Goal: Find specific page/section: Find specific page/section

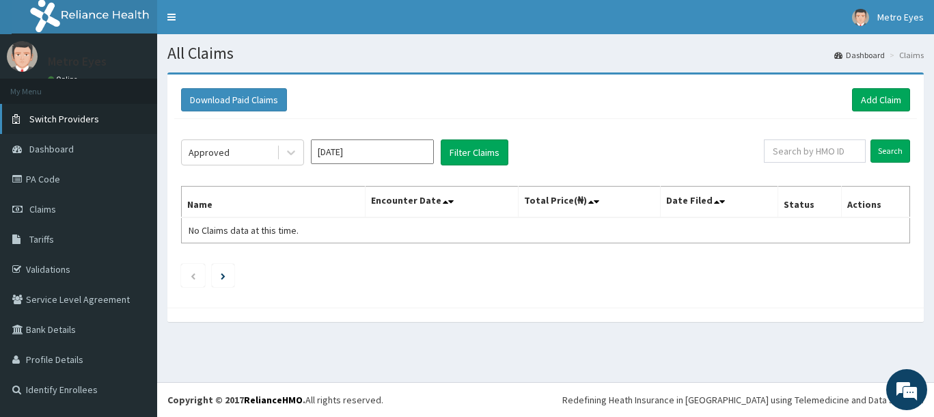
click at [65, 130] on link "Switch Providers" at bounding box center [78, 119] width 157 height 30
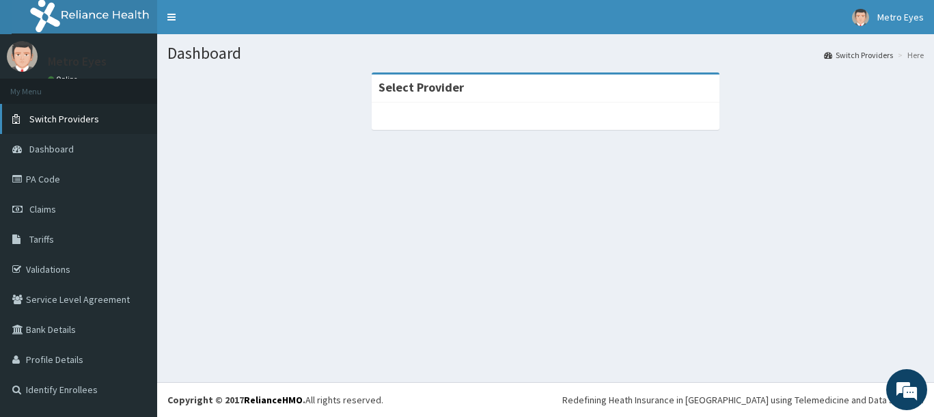
click at [85, 128] on link "Switch Providers" at bounding box center [78, 119] width 157 height 30
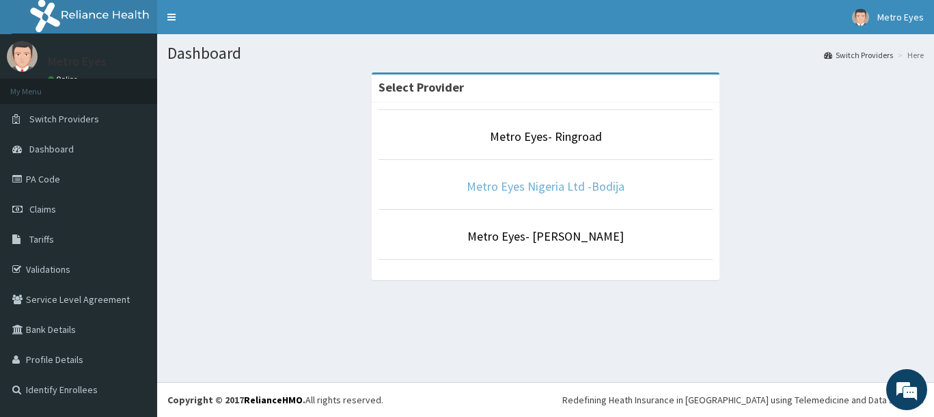
click at [491, 189] on link "Metro Eyes Nigeria Ltd -Bodija" at bounding box center [545, 186] width 158 height 16
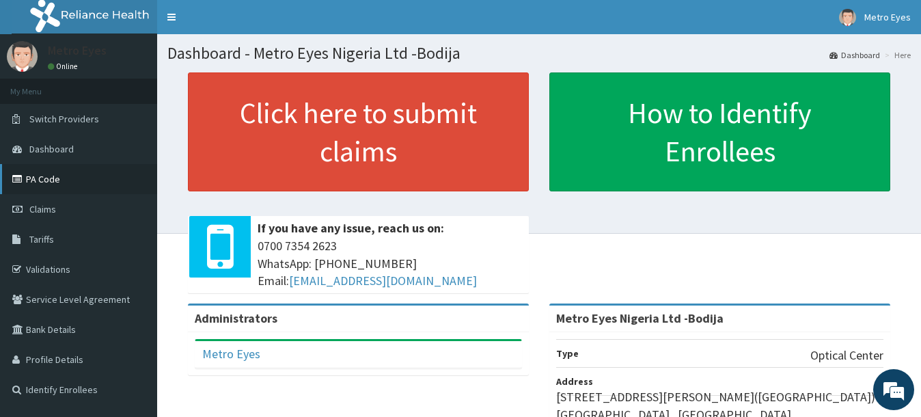
click at [66, 192] on link "PA Code" at bounding box center [78, 179] width 157 height 30
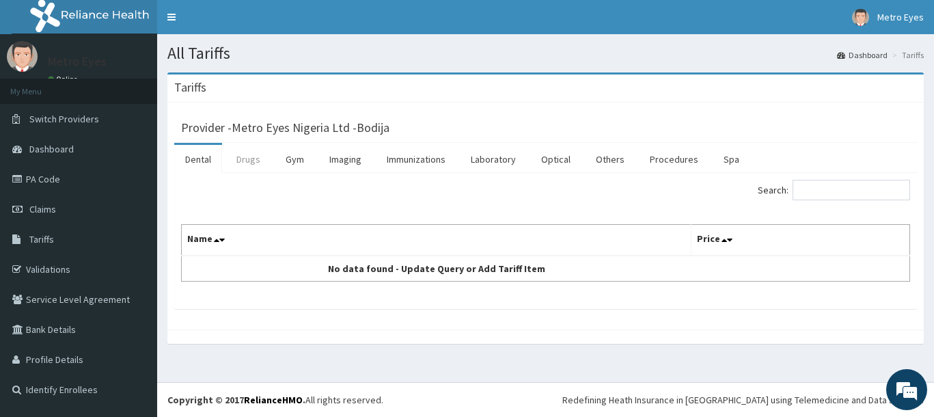
click at [252, 169] on link "Drugs" at bounding box center [248, 159] width 46 height 29
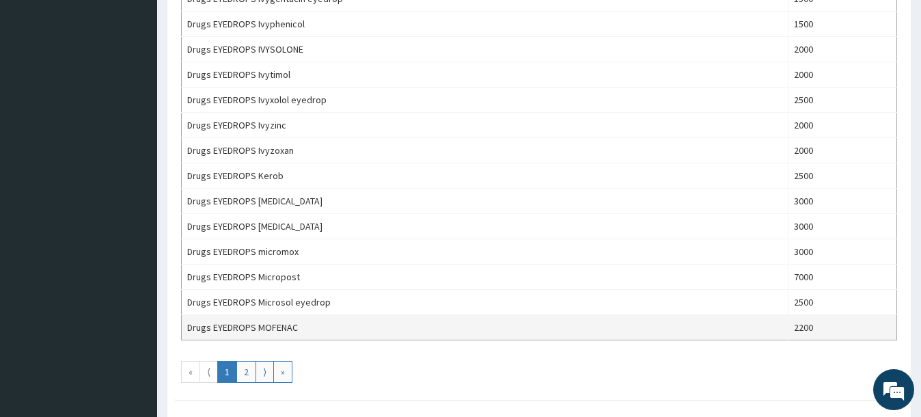
scroll to position [1256, 0]
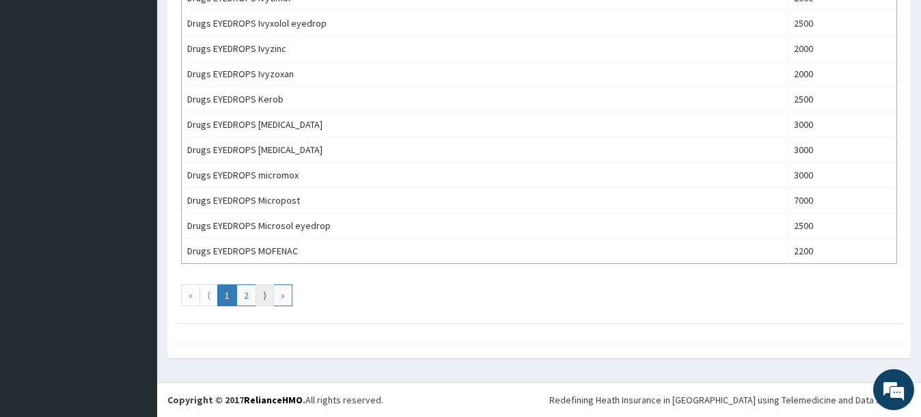
click at [265, 298] on link "⟩" at bounding box center [264, 295] width 18 height 22
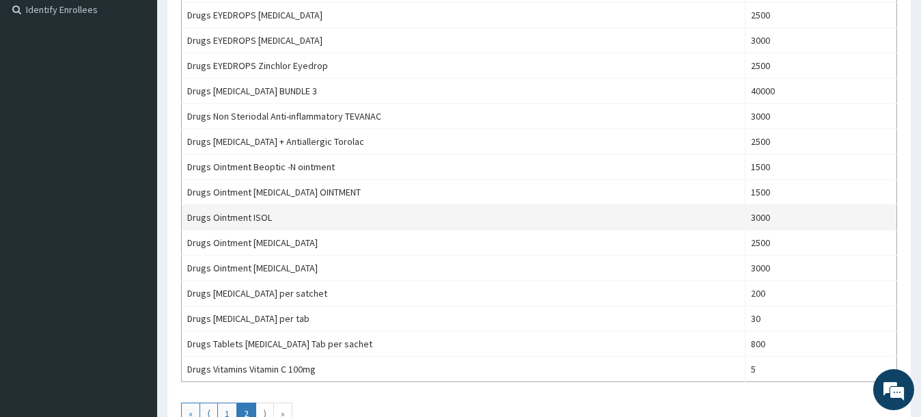
scroll to position [498, 0]
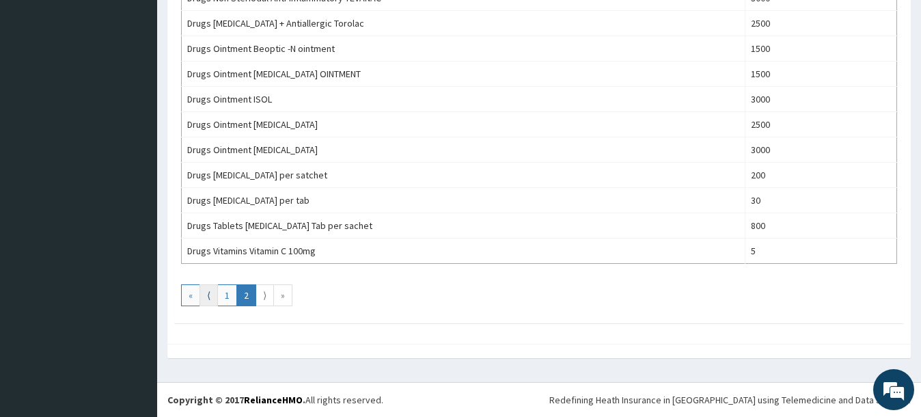
click at [216, 295] on link "⟨" at bounding box center [208, 295] width 18 height 22
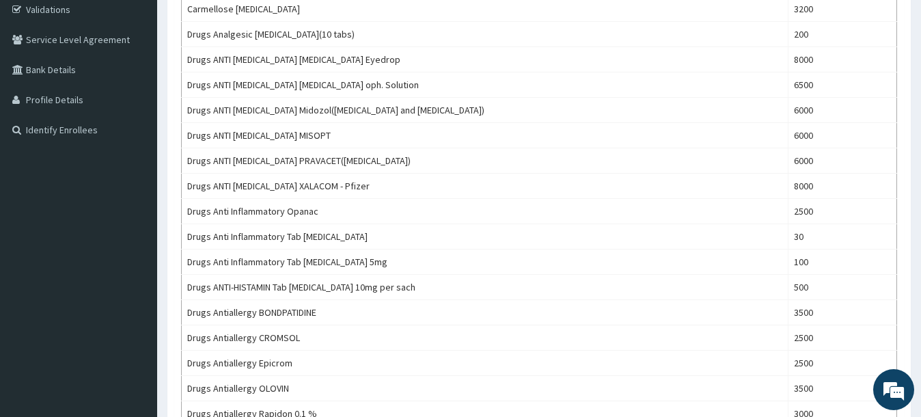
scroll to position [61, 0]
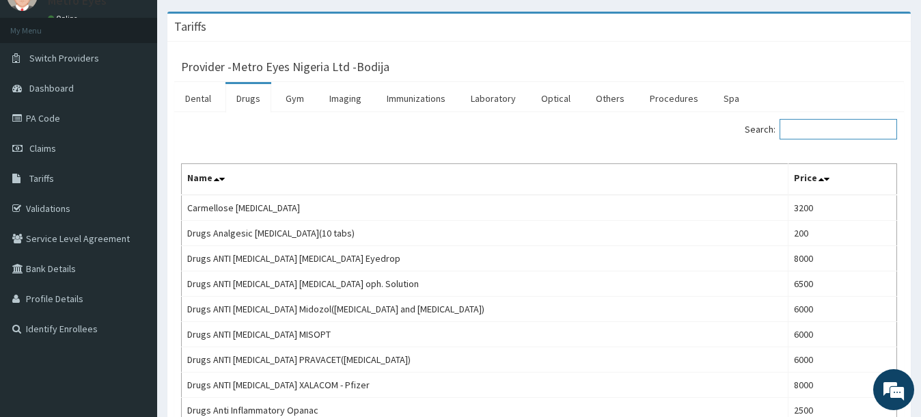
click at [813, 137] on input "Search:" at bounding box center [837, 129] width 117 height 20
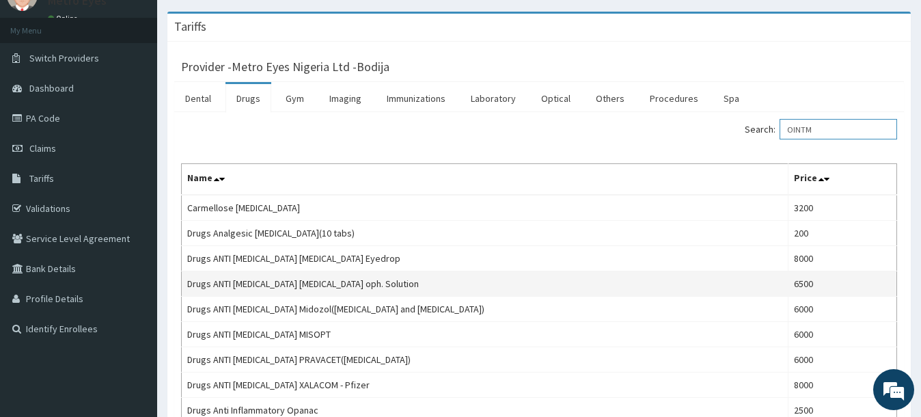
type input "OINTM"
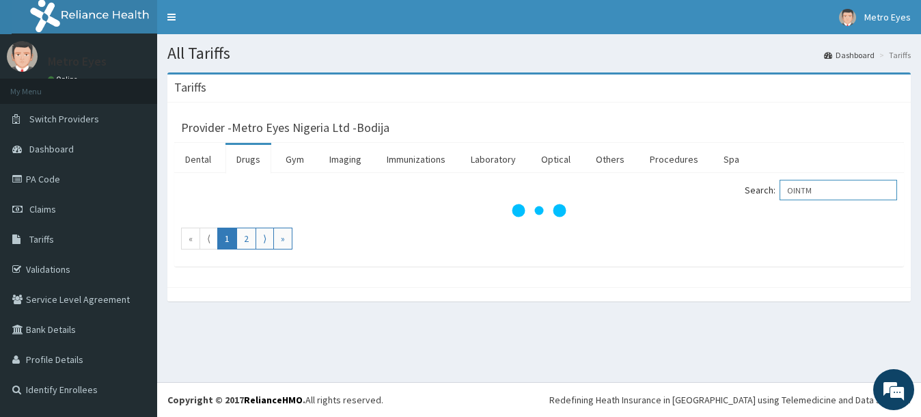
scroll to position [0, 0]
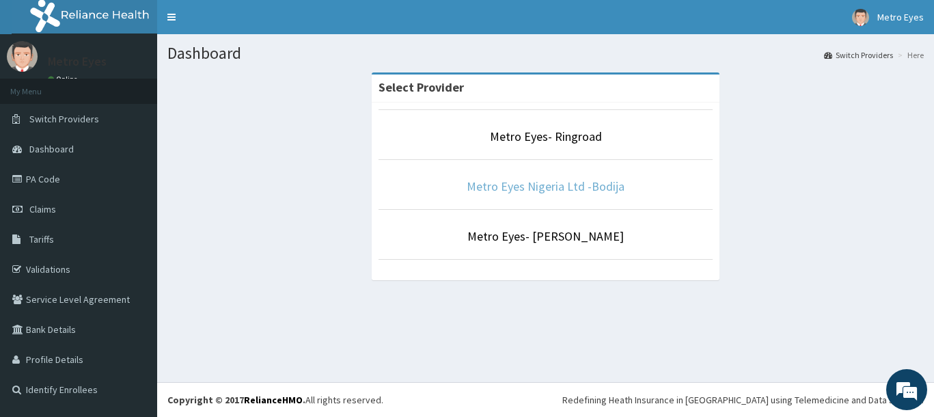
click at [541, 190] on link "Metro Eyes Nigeria Ltd -Bodija" at bounding box center [545, 186] width 158 height 16
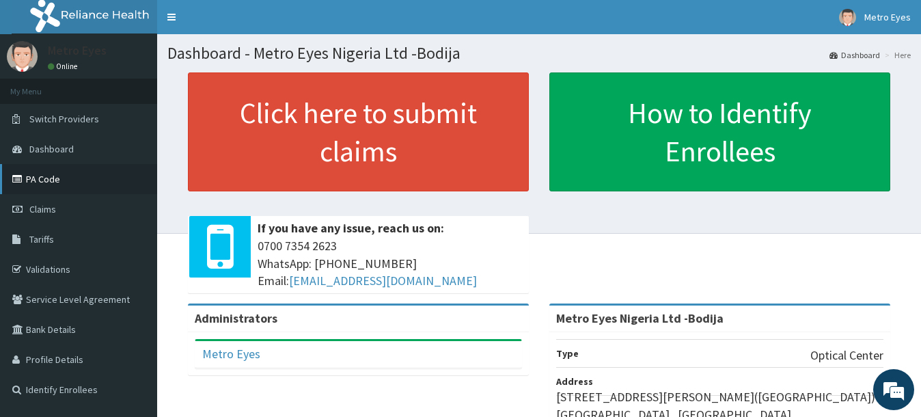
click at [63, 186] on link "PA Code" at bounding box center [78, 179] width 157 height 30
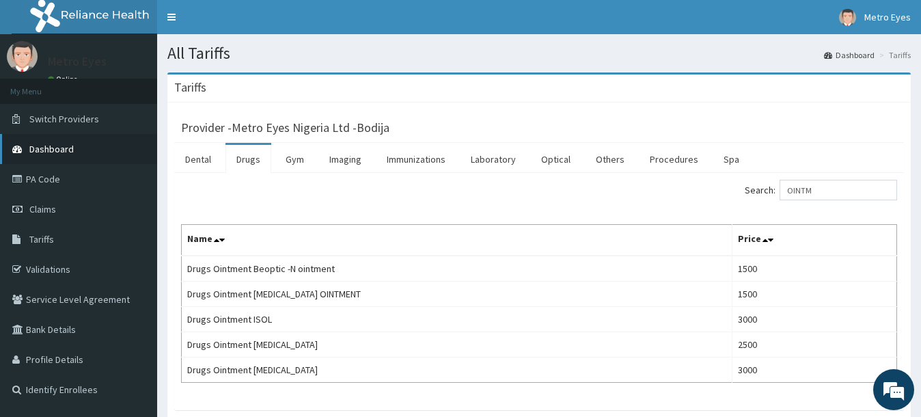
click at [55, 153] on span "Dashboard" at bounding box center [51, 149] width 44 height 12
click at [60, 120] on span "Switch Providers" at bounding box center [64, 119] width 70 height 12
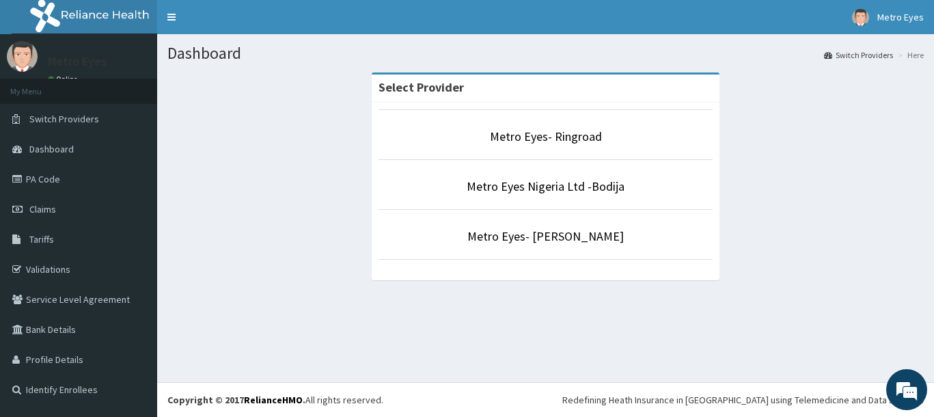
drag, startPoint x: 168, startPoint y: 54, endPoint x: 932, endPoint y: 431, distance: 851.5
click at [932, 416] on html "R EL Toggle navigation Metro Eyes Metro Eyes - [EMAIL_ADDRESS][DOMAIN_NAME] Mem…" at bounding box center [467, 208] width 934 height 417
click at [551, 354] on div "Dashboard Switch Providers Here Select Provider Metro Eyes- Ringroad Metro Eyes…" at bounding box center [545, 208] width 776 height 348
click at [536, 189] on link "Metro Eyes Nigeria Ltd -Bodija" at bounding box center [545, 186] width 158 height 16
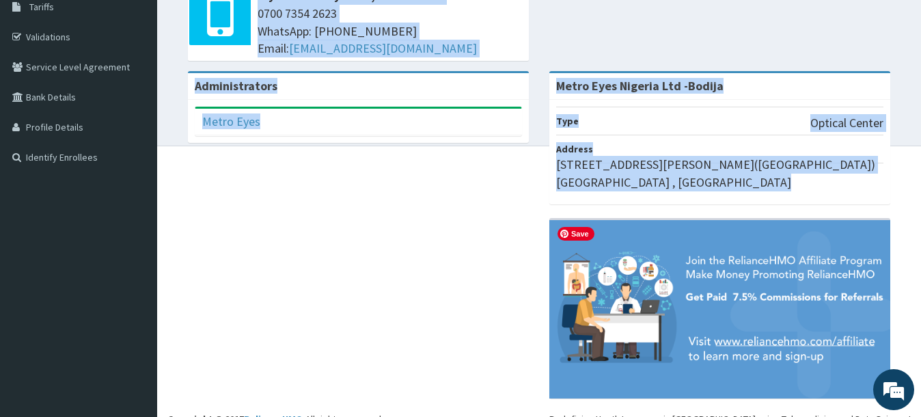
scroll to position [251, 0]
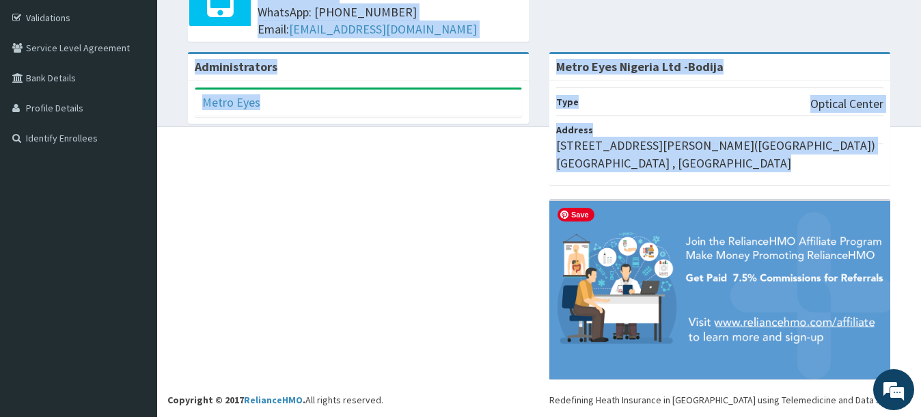
drag, startPoint x: 257, startPoint y: 149, endPoint x: 875, endPoint y: 416, distance: 672.6
click at [875, 416] on div "R EL Toggle navigation Metro Eyes Metro Eyes - metroeyesibadan@gmail.com Member…" at bounding box center [460, 83] width 921 height 668
click at [423, 286] on div "Administrators Metro Eyes Full Name Metro Eyes Email Address metroeyesibadan@gm…" at bounding box center [538, 222] width 743 height 341
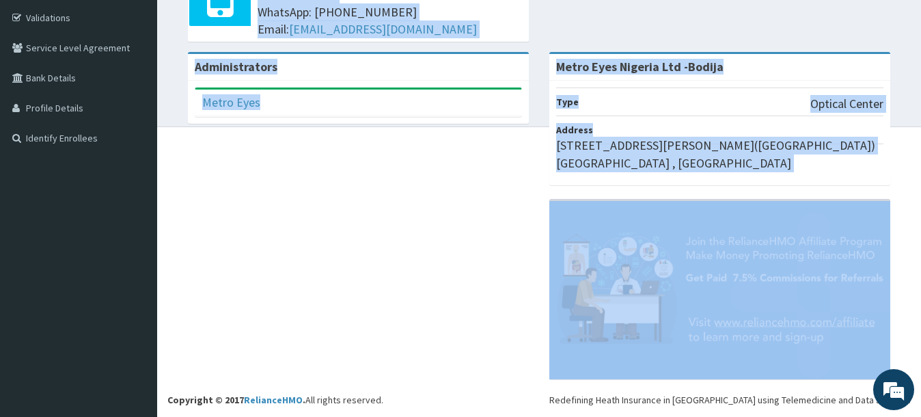
drag, startPoint x: 165, startPoint y: 57, endPoint x: 815, endPoint y: 407, distance: 738.5
click at [815, 407] on div "R EL Toggle navigation Metro Eyes Metro Eyes - metroeyesibadan@gmail.com Member…" at bounding box center [460, 83] width 921 height 668
click at [382, 277] on div "Administrators Metro Eyes Full Name Metro Eyes Email Address metroeyesibadan@gm…" at bounding box center [538, 222] width 743 height 341
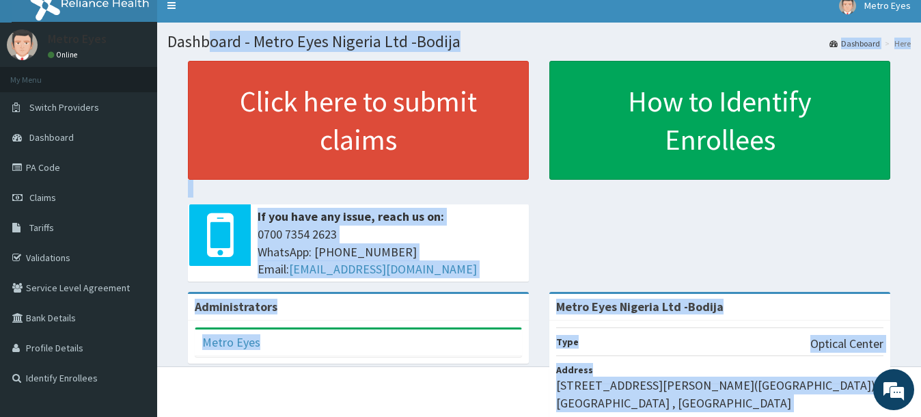
scroll to position [0, 0]
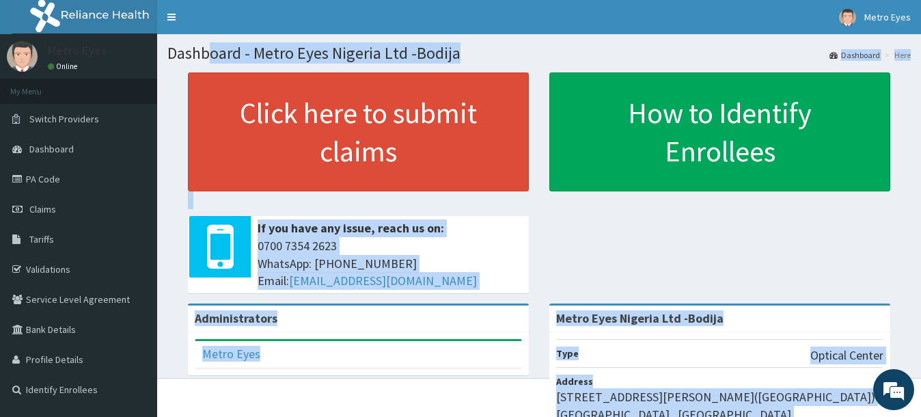
click at [458, 208] on p at bounding box center [358, 200] width 341 height 18
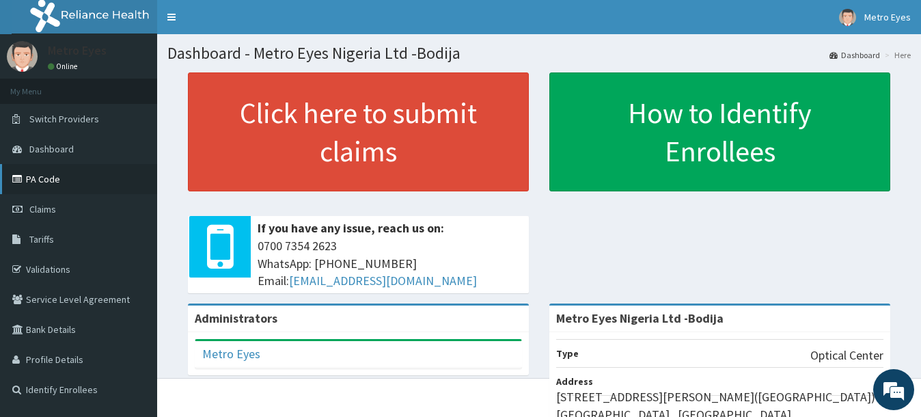
click at [72, 182] on link "PA Code" at bounding box center [78, 179] width 157 height 30
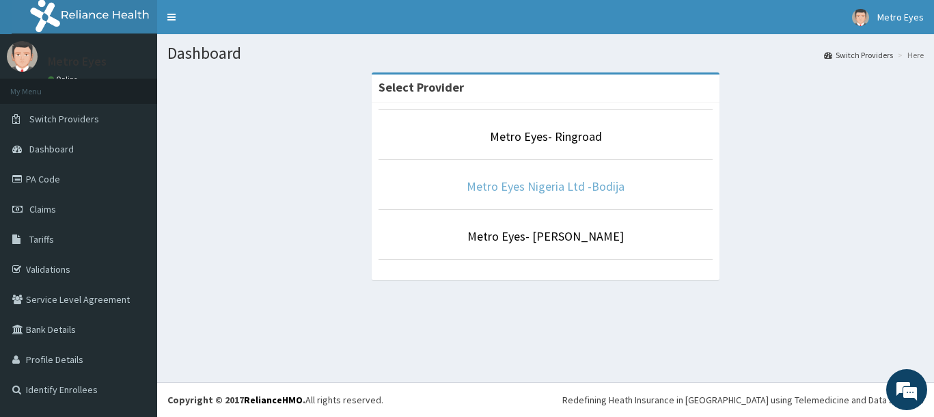
click at [580, 191] on link "Metro Eyes Nigeria Ltd -Bodija" at bounding box center [545, 186] width 158 height 16
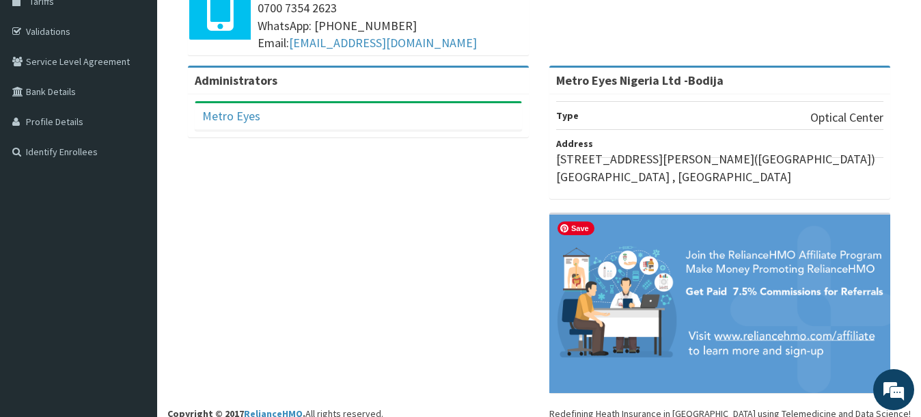
scroll to position [251, 0]
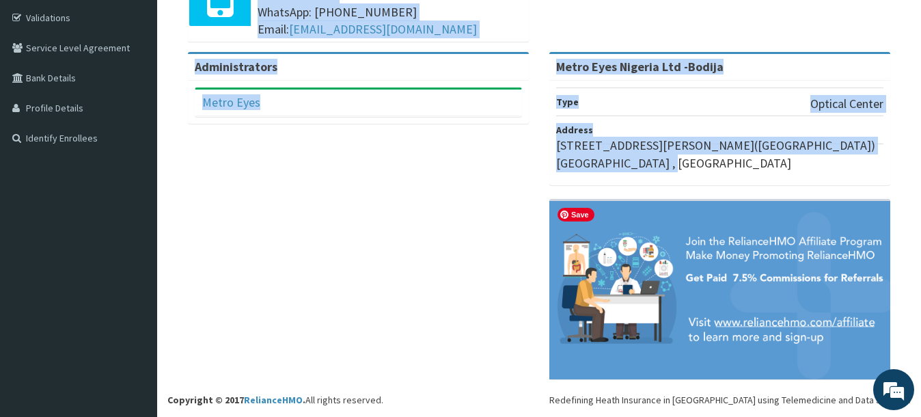
drag, startPoint x: 173, startPoint y: 54, endPoint x: 566, endPoint y: 183, distance: 414.0
click at [426, 188] on div "Administrators Metro Eyes Full Name Metro Eyes Email Address metroeyesibadan@gm…" at bounding box center [538, 222] width 743 height 341
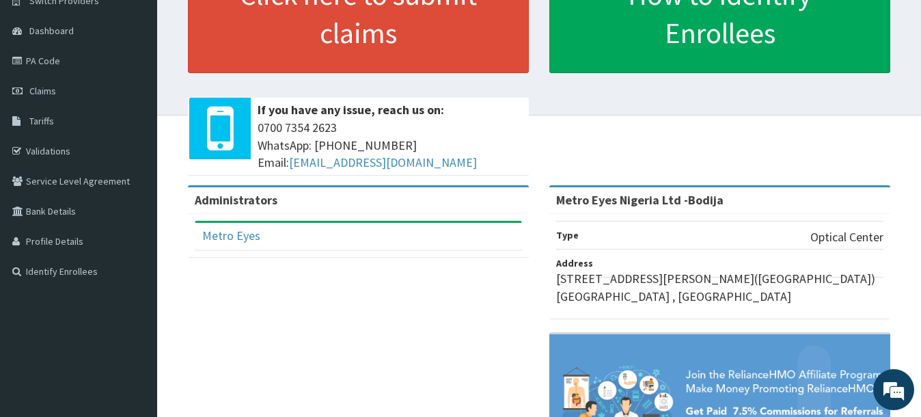
scroll to position [0, 0]
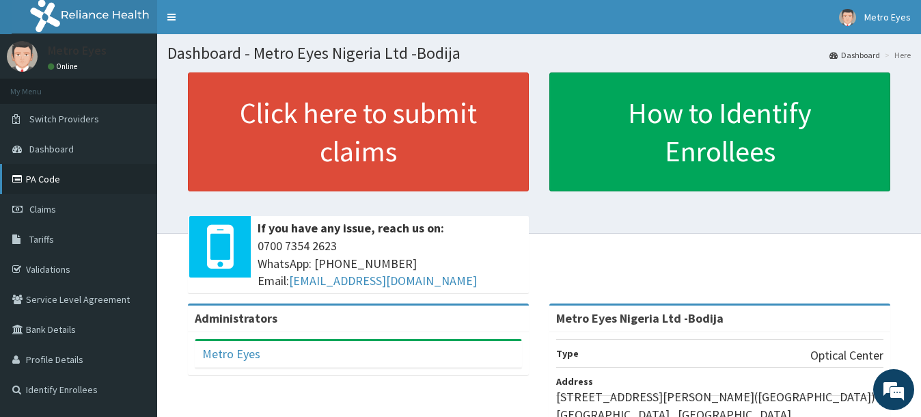
click at [40, 186] on link "PA Code" at bounding box center [78, 179] width 157 height 30
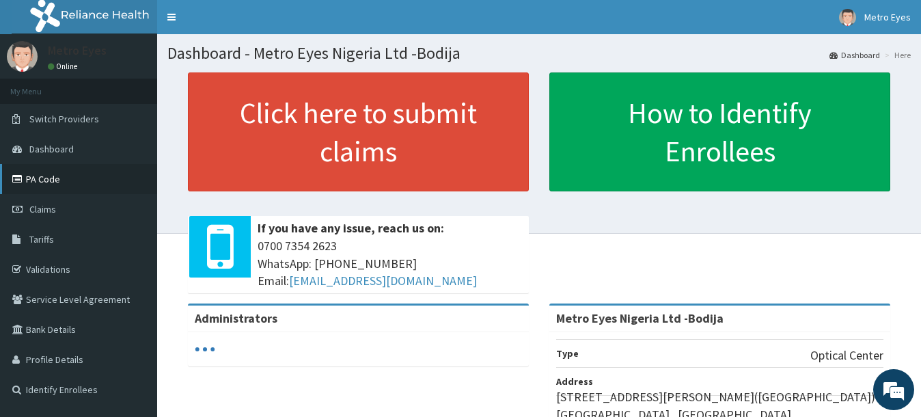
click at [68, 179] on link "PA Code" at bounding box center [78, 179] width 157 height 30
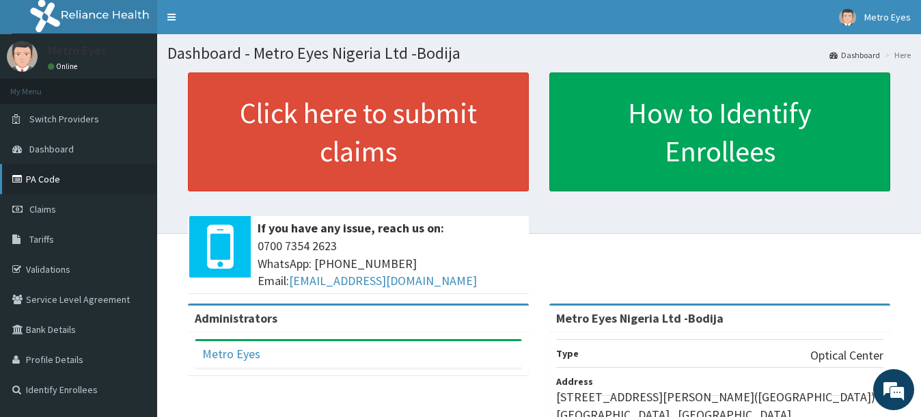
click at [25, 178] on icon at bounding box center [19, 179] width 14 height 10
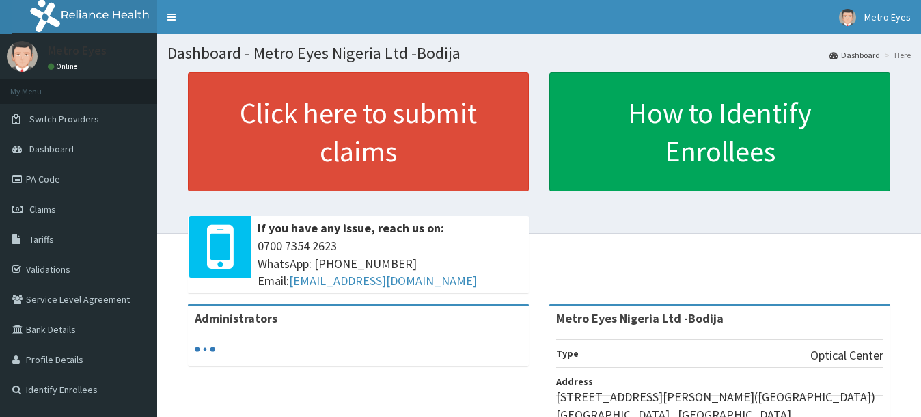
click at [57, 184] on link "PA Code" at bounding box center [78, 179] width 157 height 30
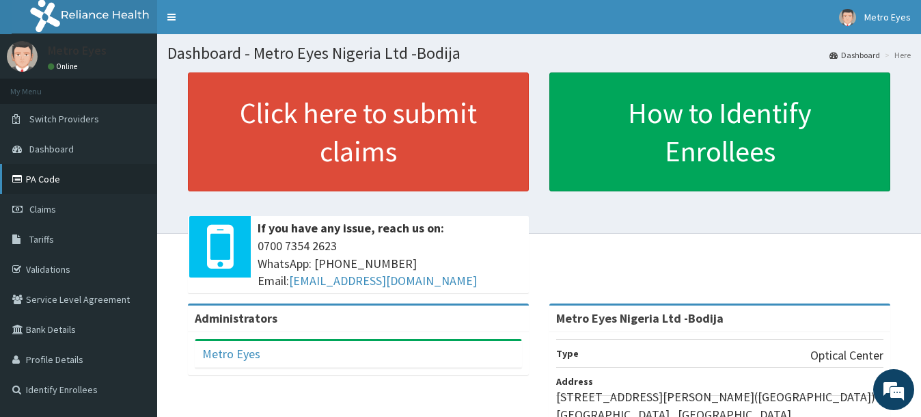
click at [57, 184] on link "PA Code" at bounding box center [78, 179] width 157 height 30
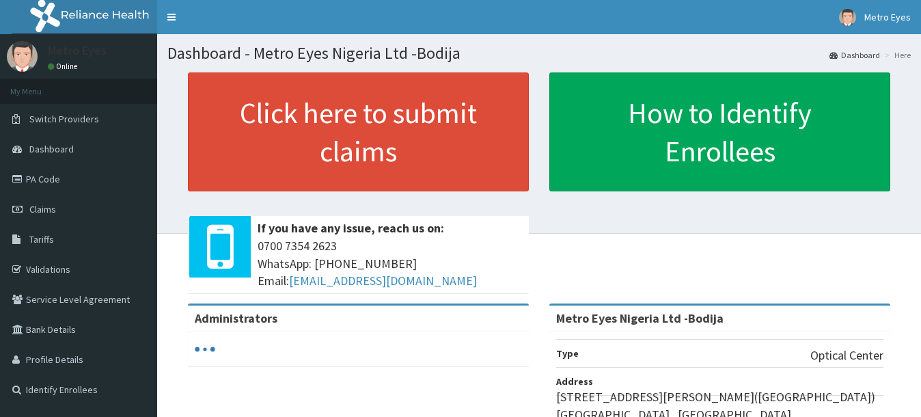
click at [59, 182] on link "PA Code" at bounding box center [78, 179] width 157 height 30
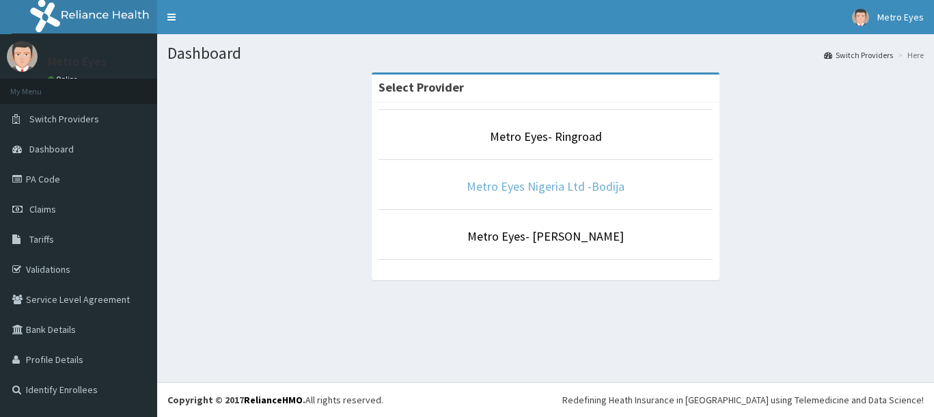
click at [542, 182] on link "Metro Eyes Nigeria Ltd -Bodija" at bounding box center [545, 186] width 158 height 16
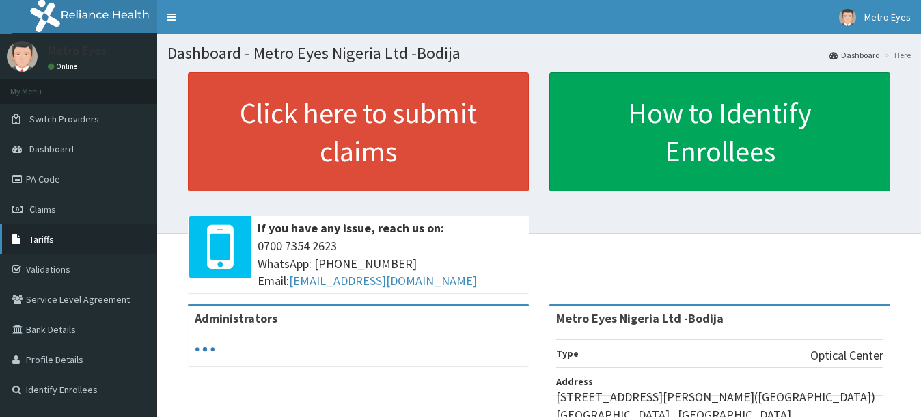
click at [40, 224] on link "Tariffs" at bounding box center [78, 239] width 157 height 30
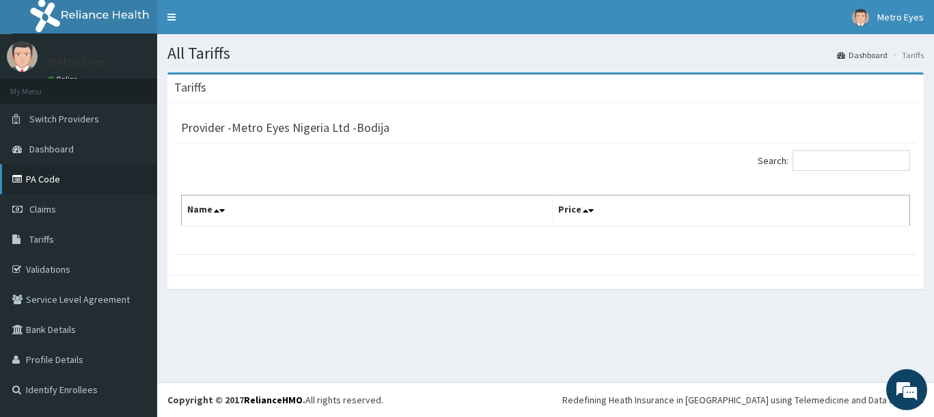
click at [36, 169] on link "PA Code" at bounding box center [78, 179] width 157 height 30
